Goal: Task Accomplishment & Management: Use online tool/utility

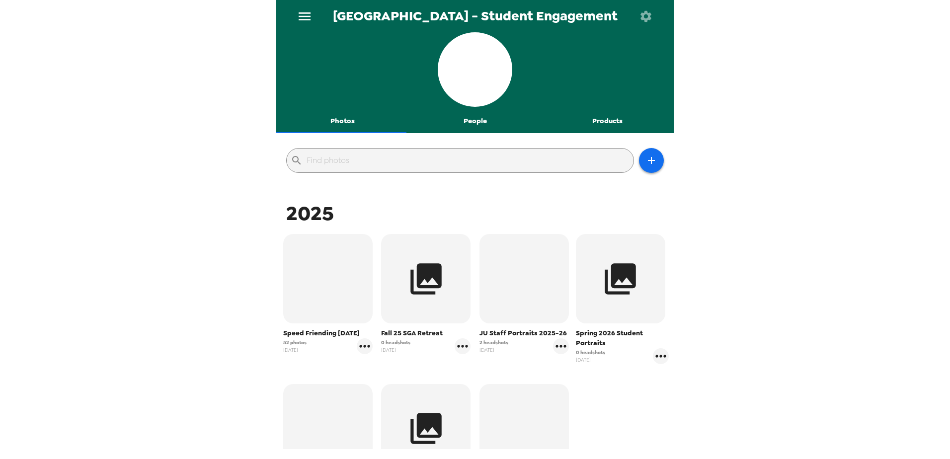
scroll to position [99, 0]
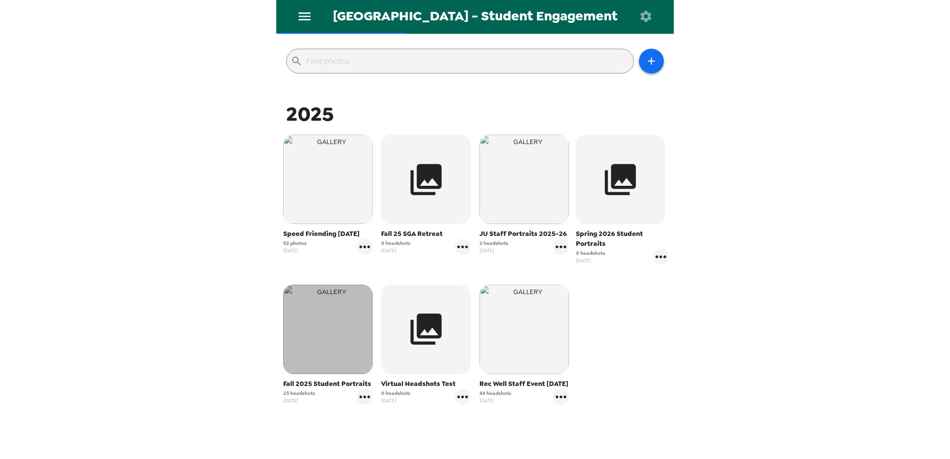
click at [342, 346] on img "button" at bounding box center [327, 329] width 89 height 89
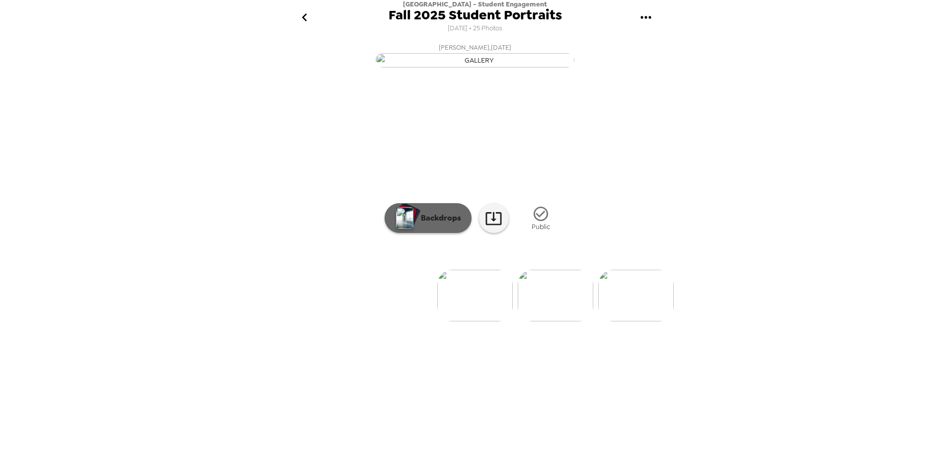
click at [447, 233] on button "Backdrops" at bounding box center [427, 218] width 87 height 30
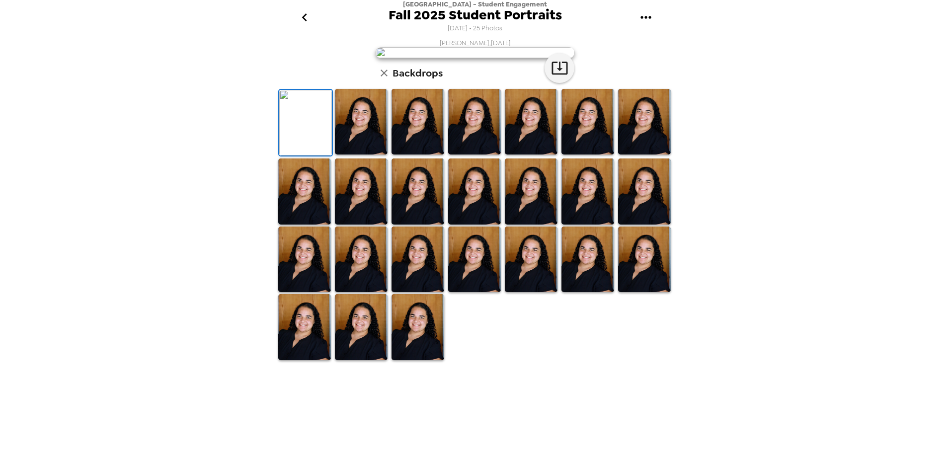
scroll to position [138, 0]
click at [467, 293] on img at bounding box center [474, 259] width 53 height 66
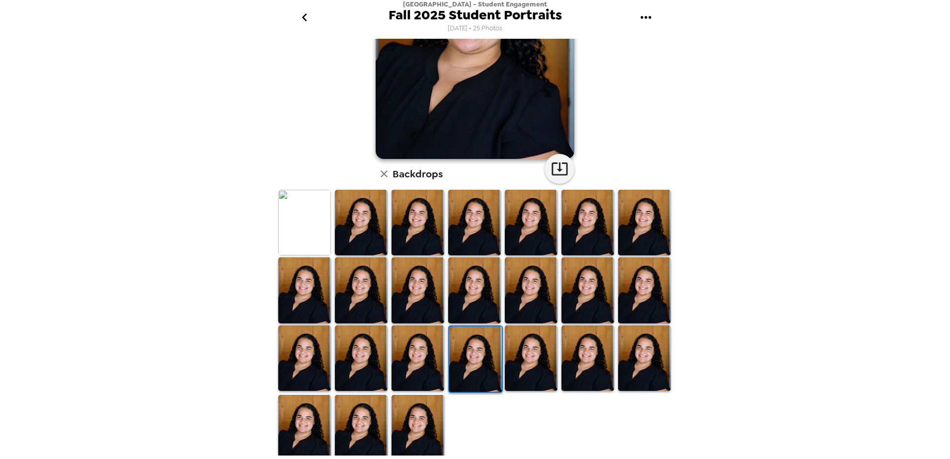
click at [361, 219] on img at bounding box center [361, 223] width 53 height 66
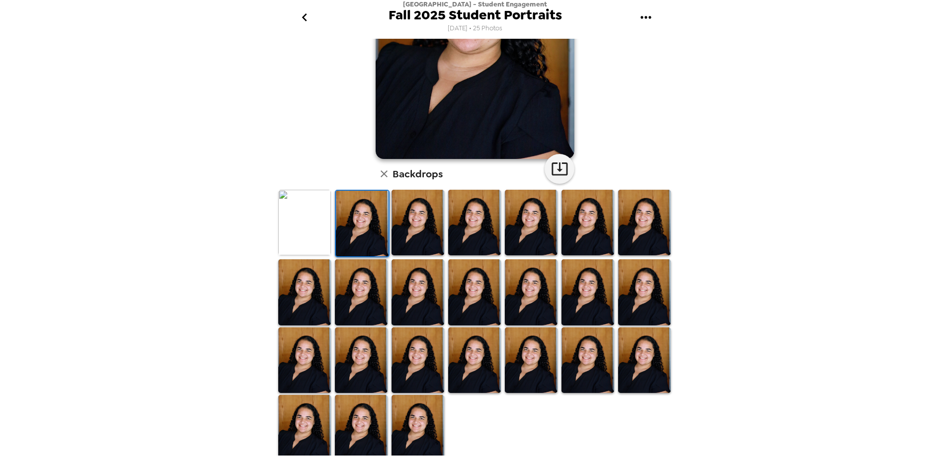
scroll to position [0, 0]
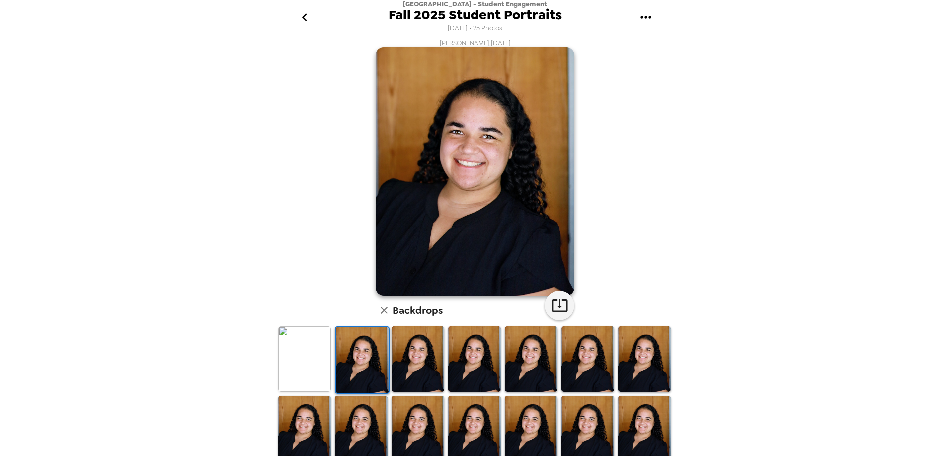
click at [300, 363] on img at bounding box center [304, 359] width 53 height 66
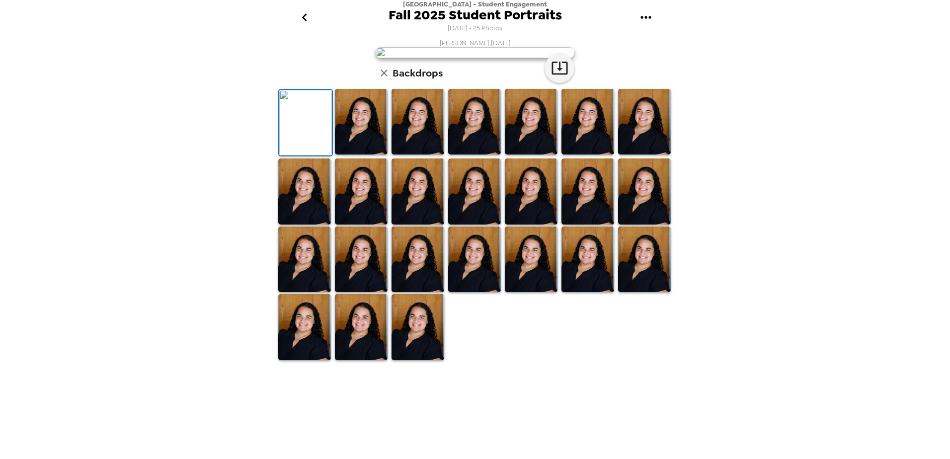
scroll to position [138, 0]
click at [417, 293] on img at bounding box center [417, 259] width 53 height 66
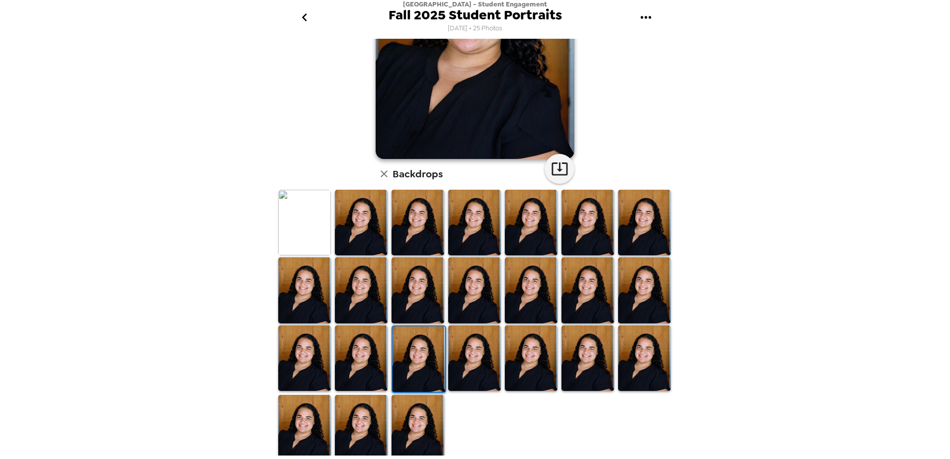
scroll to position [0, 0]
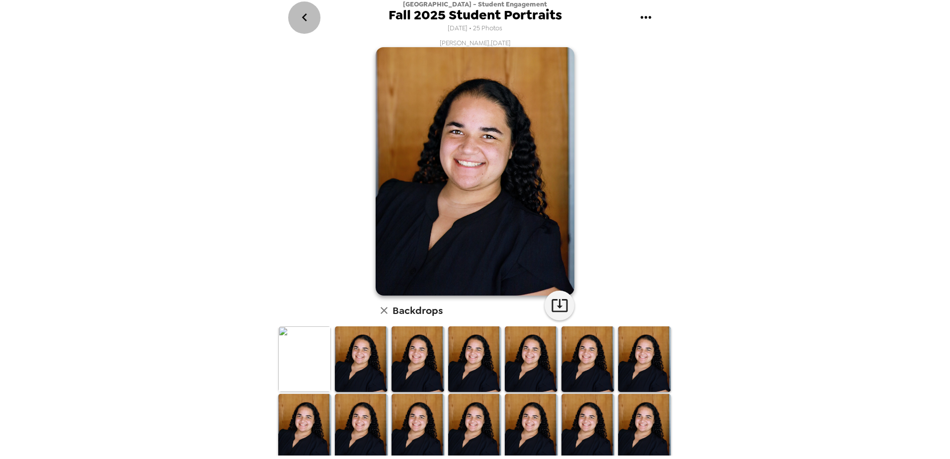
click at [311, 14] on icon "go back" at bounding box center [304, 17] width 16 height 16
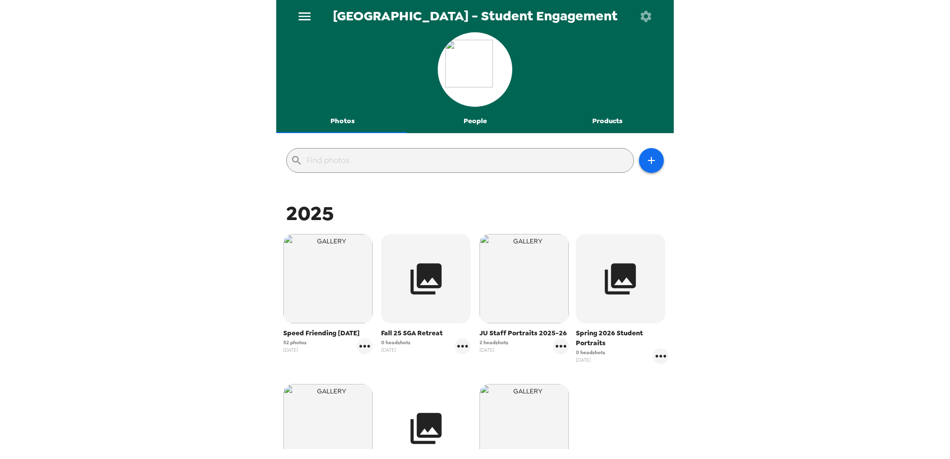
scroll to position [154, 0]
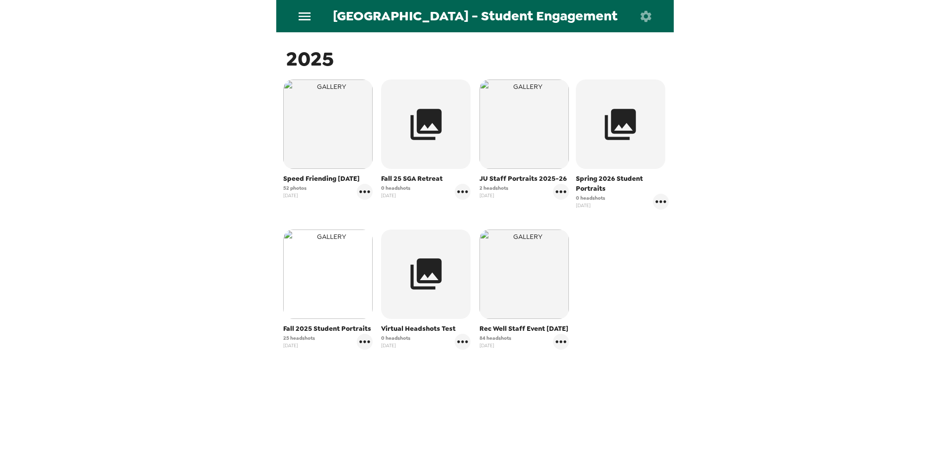
click at [330, 282] on img "button" at bounding box center [327, 273] width 89 height 89
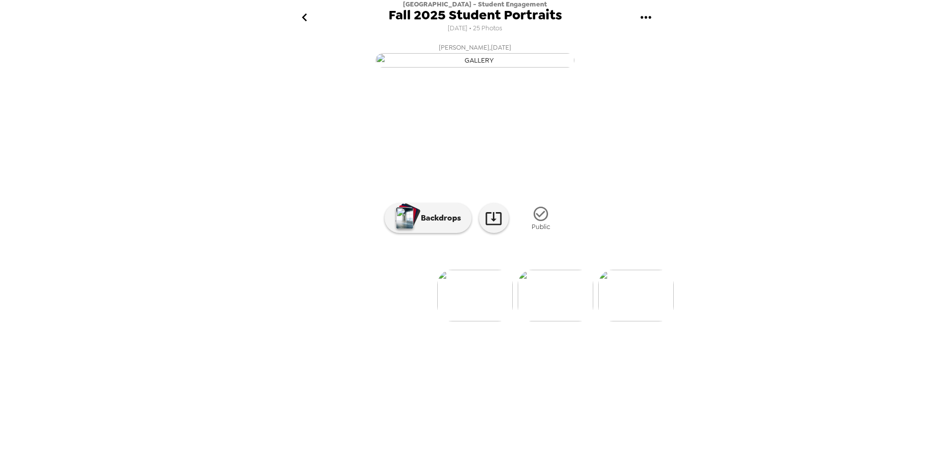
click at [574, 321] on img at bounding box center [555, 296] width 75 height 52
click at [568, 321] on img at bounding box center [555, 296] width 75 height 52
click at [420, 224] on p "Backdrops" at bounding box center [438, 218] width 45 height 12
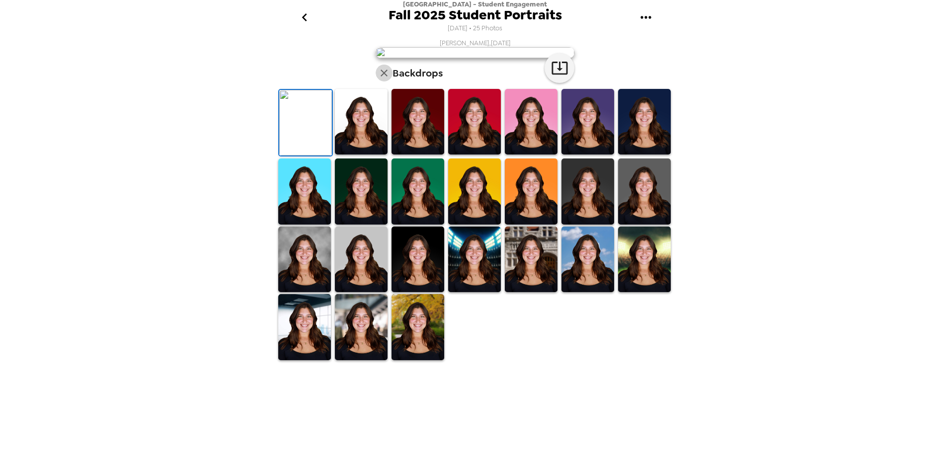
click at [380, 79] on icon "button" at bounding box center [384, 73] width 12 height 12
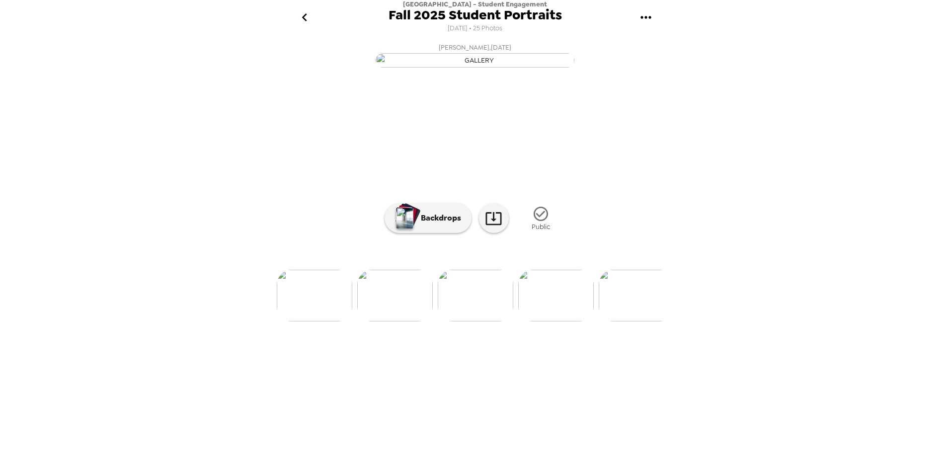
click at [400, 321] on img at bounding box center [394, 296] width 75 height 52
click at [419, 224] on p "Backdrops" at bounding box center [438, 218] width 45 height 12
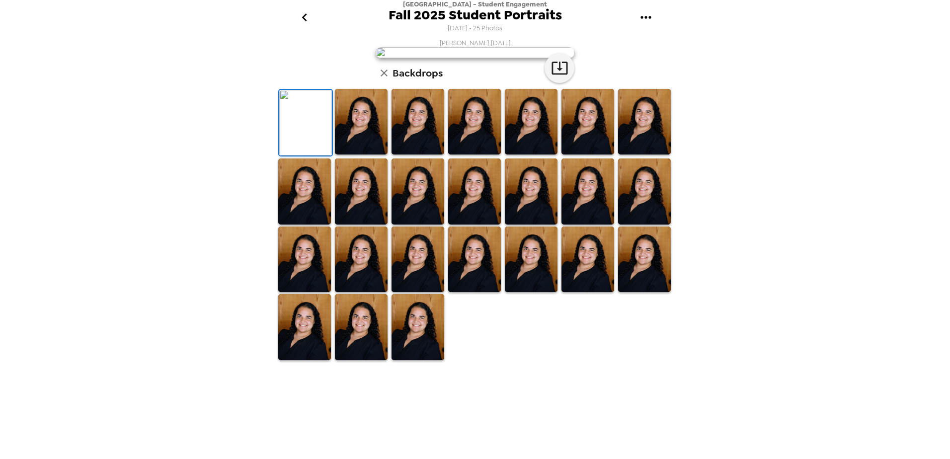
scroll to position [0, 0]
click at [378, 79] on icon "button" at bounding box center [384, 73] width 12 height 12
click at [155, 142] on div "Jacksonville University - Student Engagement Fall 2025 Student Portraits 8/7/20…" at bounding box center [475, 229] width 950 height 459
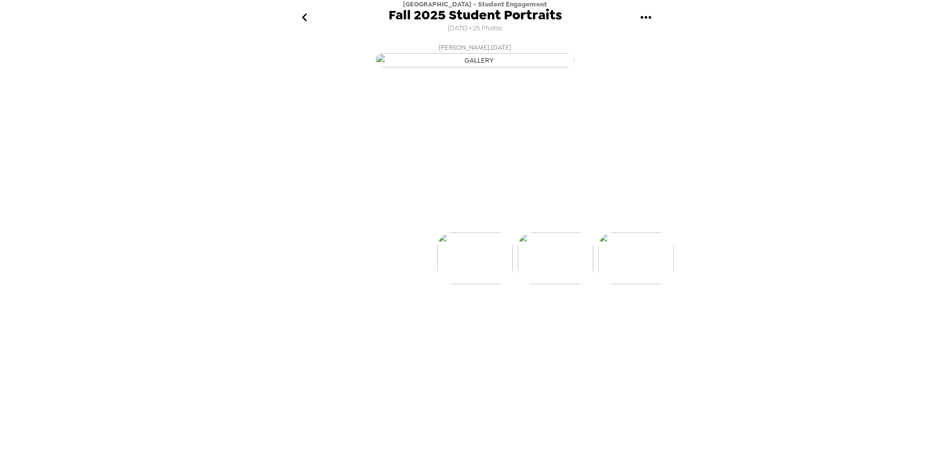
scroll to position [0, 80]
click at [411, 321] on div at bounding box center [474, 279] width 397 height 84
click at [566, 321] on img at bounding box center [555, 296] width 75 height 52
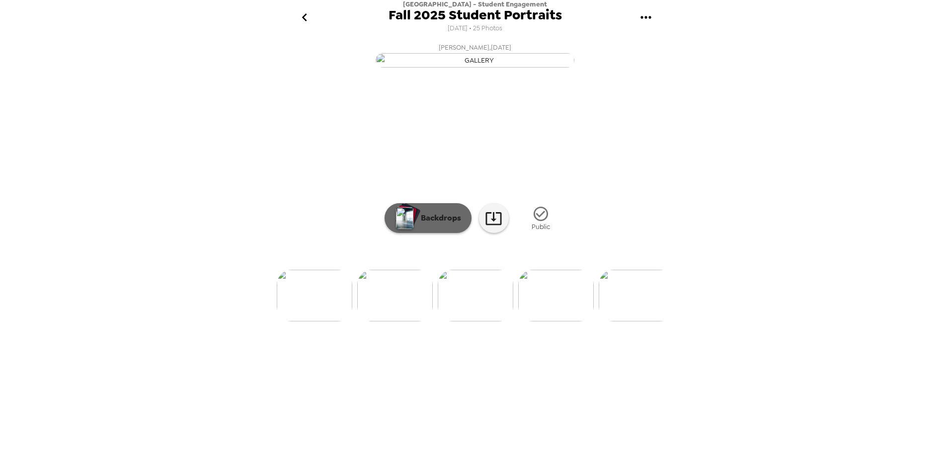
click at [416, 224] on p "Backdrops" at bounding box center [438, 218] width 45 height 12
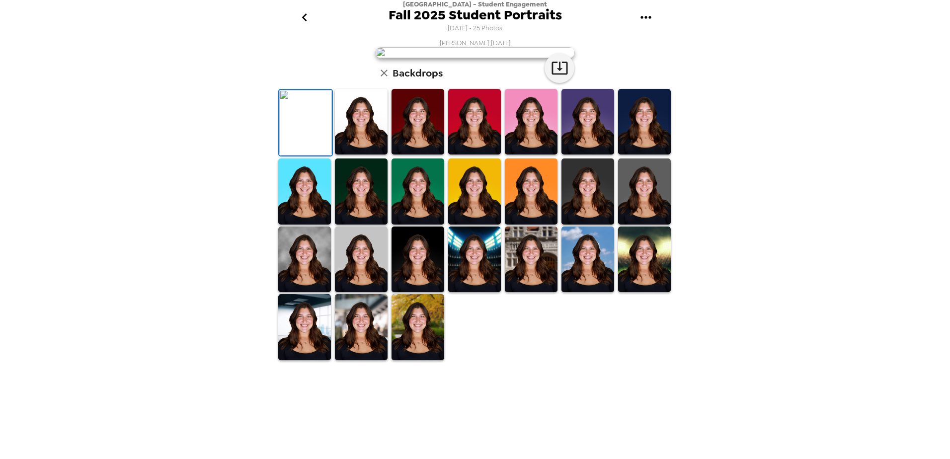
scroll to position [38, 0]
click at [303, 23] on icon "go back" at bounding box center [304, 17] width 16 height 16
